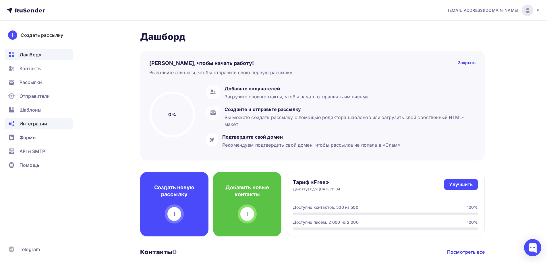
click at [30, 125] on span "Интеграции" at bounding box center [34, 123] width 28 height 7
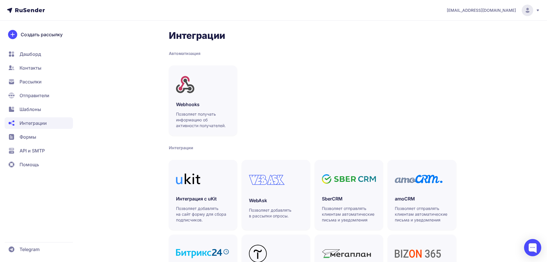
click at [29, 152] on span "API и SMTP" at bounding box center [32, 150] width 25 height 7
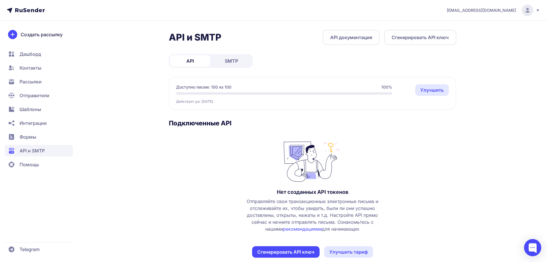
click at [426, 93] on link "Улучшить" at bounding box center [432, 89] width 34 height 11
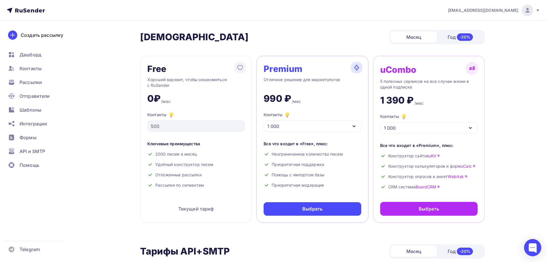
click at [297, 119] on div "Контакты 1 000" at bounding box center [312, 121] width 97 height 20
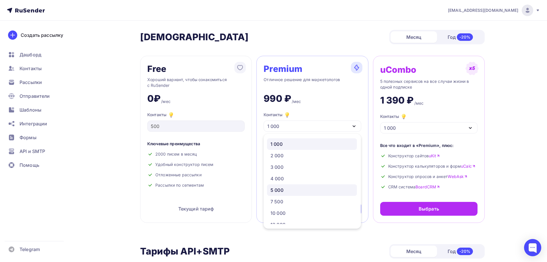
scroll to position [29, 0]
click at [289, 179] on link "10 000" at bounding box center [312, 183] width 90 height 11
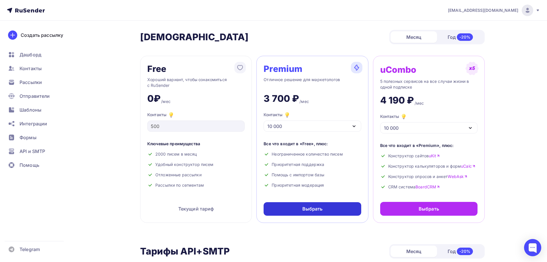
click at [318, 209] on div "Выбрать" at bounding box center [312, 208] width 20 height 7
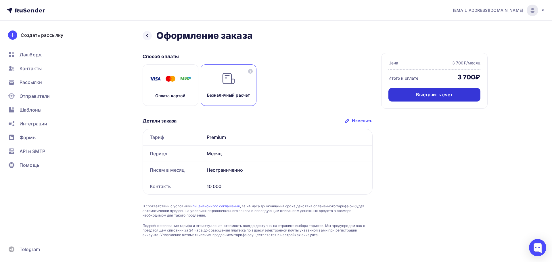
click at [421, 96] on div "Выставить счет" at bounding box center [434, 94] width 37 height 7
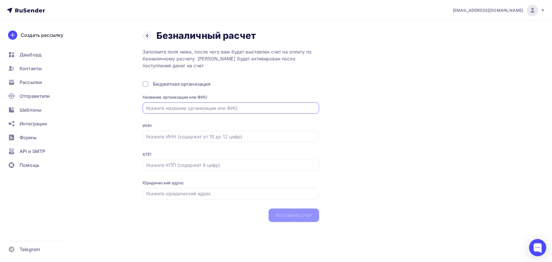
click at [166, 106] on input "text" at bounding box center [231, 108] width 170 height 7
paste input "9715317764"
type input "9715317764"
click at [188, 133] on input "text" at bounding box center [231, 136] width 170 height 7
paste input "9715317764"
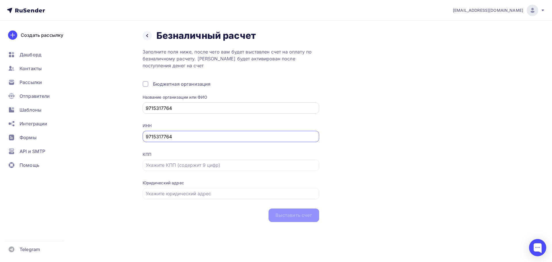
type input "9715317764"
type textarea "64"
drag, startPoint x: 180, startPoint y: 104, endPoint x: 116, endPoint y: 113, distance: 64.1
click at [116, 113] on div "Назад Безналичный расчет Безналичный расчет Заполните поля ниже, после чего вам…" at bounding box center [276, 133] width 471 height 224
type input "ООО «Убиратор»"
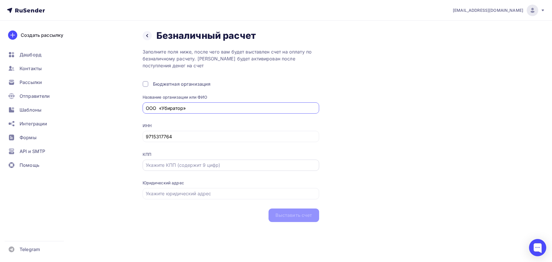
click at [171, 166] on input "text" at bounding box center [231, 164] width 170 height 7
paste input "771501001"
type input "771501001"
click at [174, 197] on div at bounding box center [230, 193] width 176 height 11
click at [170, 191] on input "text" at bounding box center [231, 193] width 170 height 7
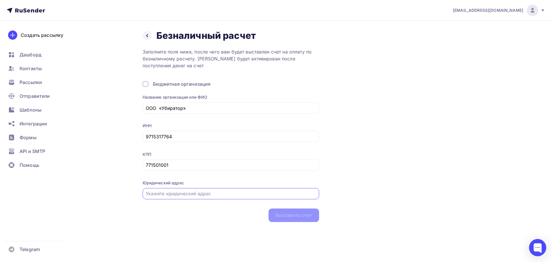
paste input "[STREET_ADDRESS]"
type input "[STREET_ADDRESS]"
click at [281, 216] on div "Выставить счет" at bounding box center [293, 215] width 37 height 7
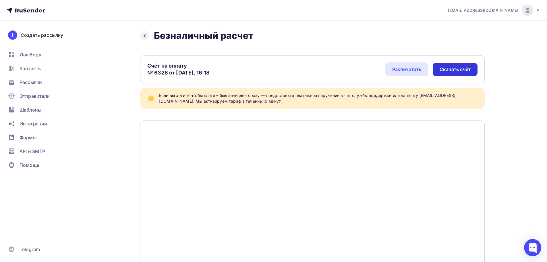
click at [463, 72] on div "Скачать счёт" at bounding box center [455, 69] width 31 height 7
click at [28, 68] on span "Контакты" at bounding box center [31, 68] width 22 height 7
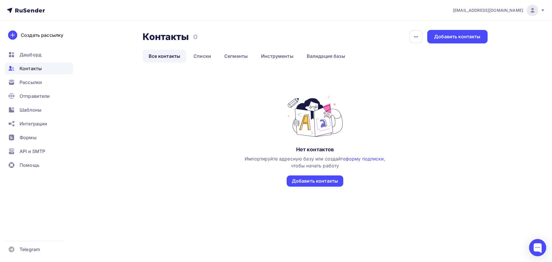
click at [538, 10] on div "[EMAIL_ADDRESS][DOMAIN_NAME]" at bounding box center [498, 10] width 92 height 11
click at [473, 26] on span "Аккаунт" at bounding box center [467, 25] width 19 height 7
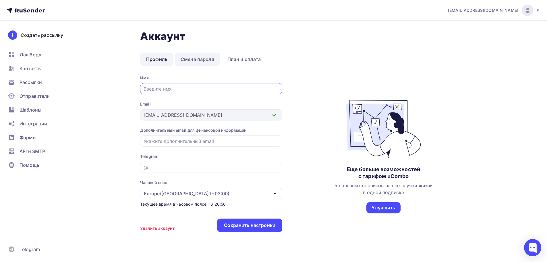
click at [198, 61] on link "Смена пароля" at bounding box center [198, 59] width 46 height 13
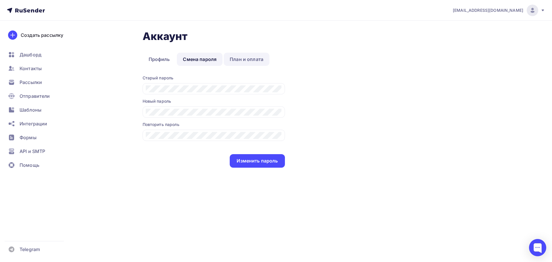
click at [242, 59] on link "План и оплата" at bounding box center [246, 59] width 46 height 13
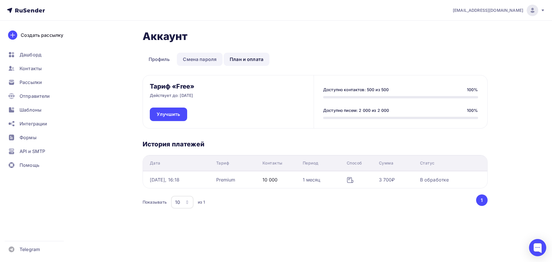
click at [193, 59] on link "Смена пароля" at bounding box center [200, 59] width 46 height 13
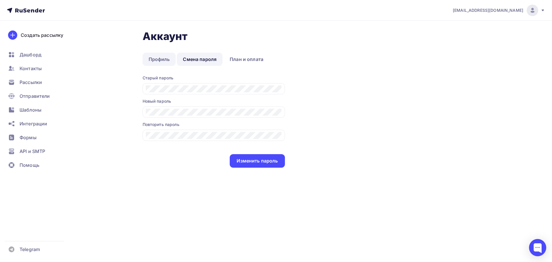
click at [157, 56] on link "Профиль" at bounding box center [158, 59] width 33 height 13
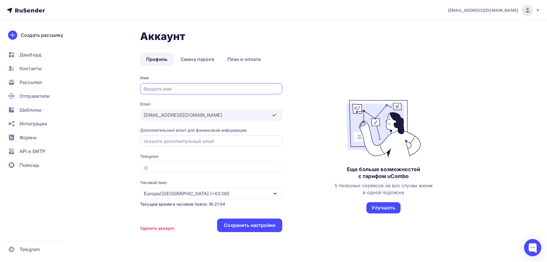
click at [200, 142] on input "Полная страница" at bounding box center [212, 141] width 136 height 7
click at [304, 98] on div "Имя Email [EMAIL_ADDRESS][DOMAIN_NAME] Дополнительный email для финансовой инфо…" at bounding box center [312, 156] width 345 height 163
click at [188, 143] on input "Полная страница" at bounding box center [212, 141] width 136 height 7
click at [166, 142] on input "Полная страница" at bounding box center [212, 141] width 136 height 7
paste input "[EMAIL_ADDRESS][DOMAIN_NAME]"
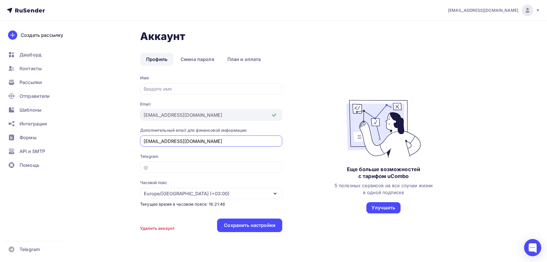
type input "[EMAIL_ADDRESS][DOMAIN_NAME]"
click at [203, 151] on div "Имя Email [EMAIL_ADDRESS][DOMAIN_NAME] Дополнительный email для финансовой инфо…" at bounding box center [211, 156] width 142 height 163
click at [234, 225] on div "Сохранить настройки" at bounding box center [249, 225] width 51 height 7
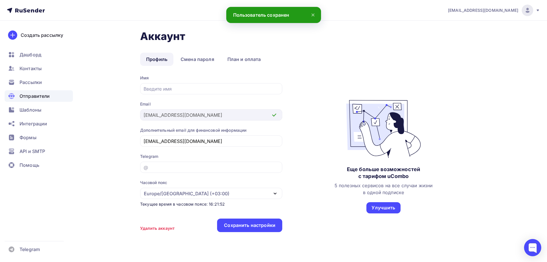
click at [32, 95] on span "Отправители" at bounding box center [35, 96] width 30 height 7
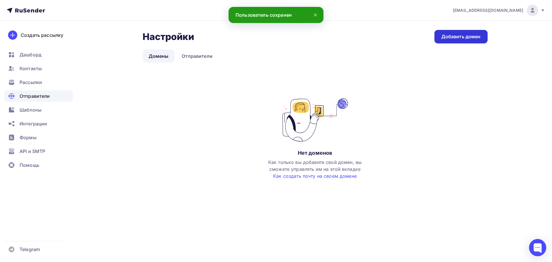
click at [467, 32] on link "Добавить домен" at bounding box center [460, 37] width 53 height 14
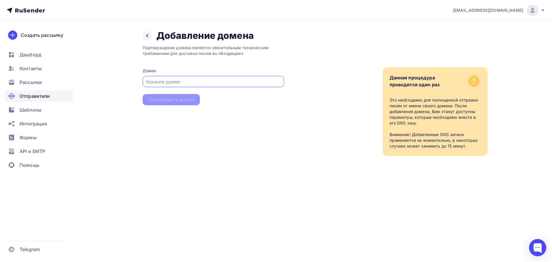
click at [180, 78] on input "Полная страница" at bounding box center [213, 81] width 135 height 7
paste input "[EMAIL_ADDRESS][DOMAIN_NAME]"
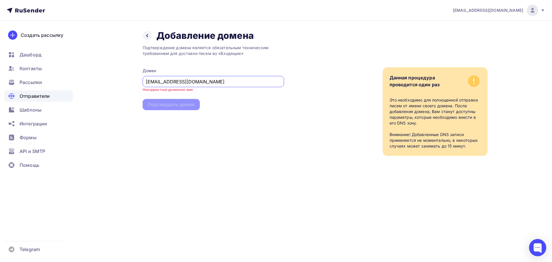
drag, startPoint x: 157, startPoint y: 82, endPoint x: 104, endPoint y: 82, distance: 53.1
click at [104, 82] on div "Назад Добавление домена Добавление домена Подтверждение домена является обязате…" at bounding box center [276, 100] width 471 height 158
click at [149, 82] on input "@[DOMAIN_NAME]" at bounding box center [213, 81] width 135 height 7
type input "[DOMAIN_NAME]"
click at [183, 101] on div "Подтвердить домен" at bounding box center [171, 99] width 47 height 7
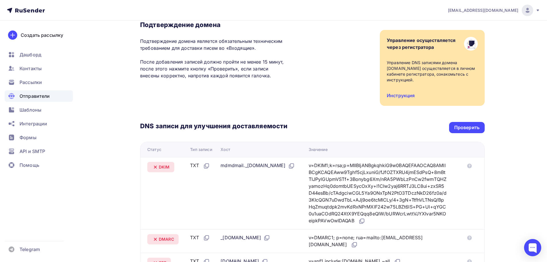
scroll to position [42, 0]
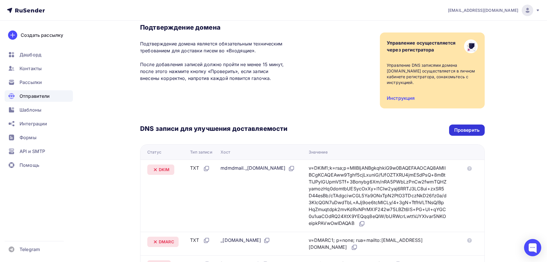
click at [454, 132] on div "Проверить" at bounding box center [467, 129] width 36 height 11
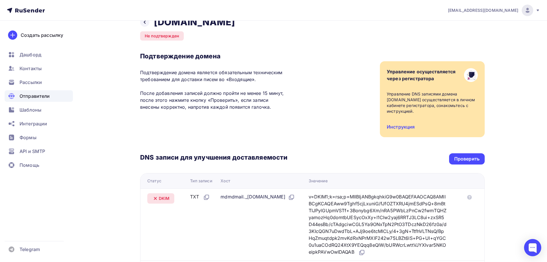
scroll to position [0, 0]
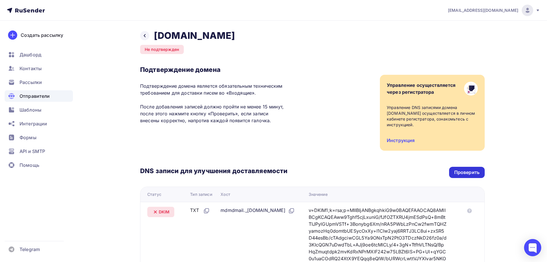
click at [479, 173] on div "Проверить" at bounding box center [466, 172] width 25 height 7
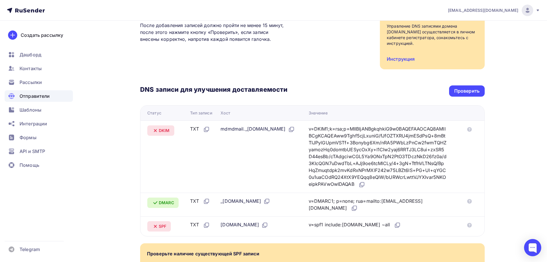
scroll to position [86, 0]
